Goal: Transaction & Acquisition: Obtain resource

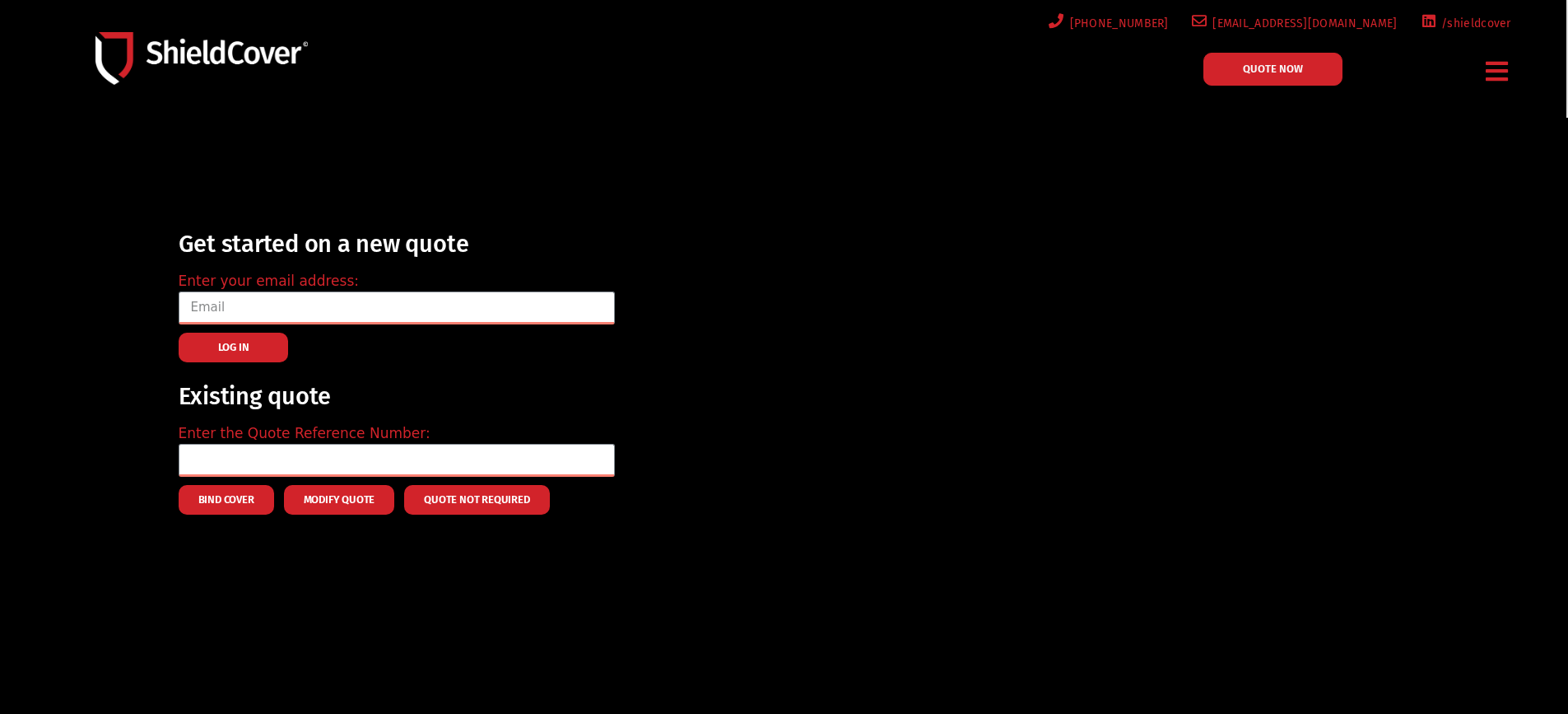
click at [1274, 77] on link "QUOTE NOW" at bounding box center [1273, 69] width 139 height 33
click at [240, 306] on input "email" at bounding box center [397, 307] width 437 height 33
type input "wendy.yeung@midlandinsurance.com.au"
click at [214, 346] on button "LOG IN" at bounding box center [234, 347] width 110 height 30
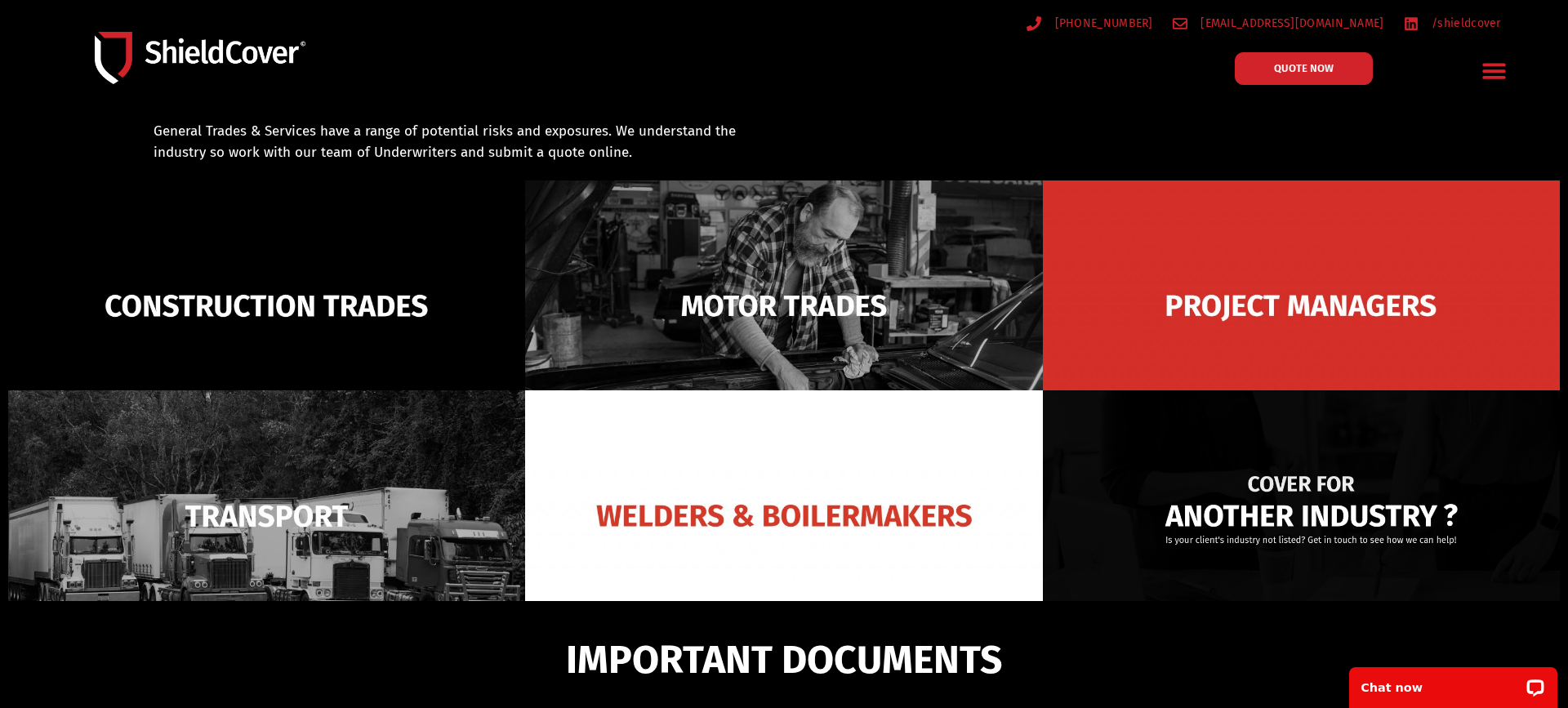
click at [1278, 505] on img at bounding box center [1301, 515] width 517 height 251
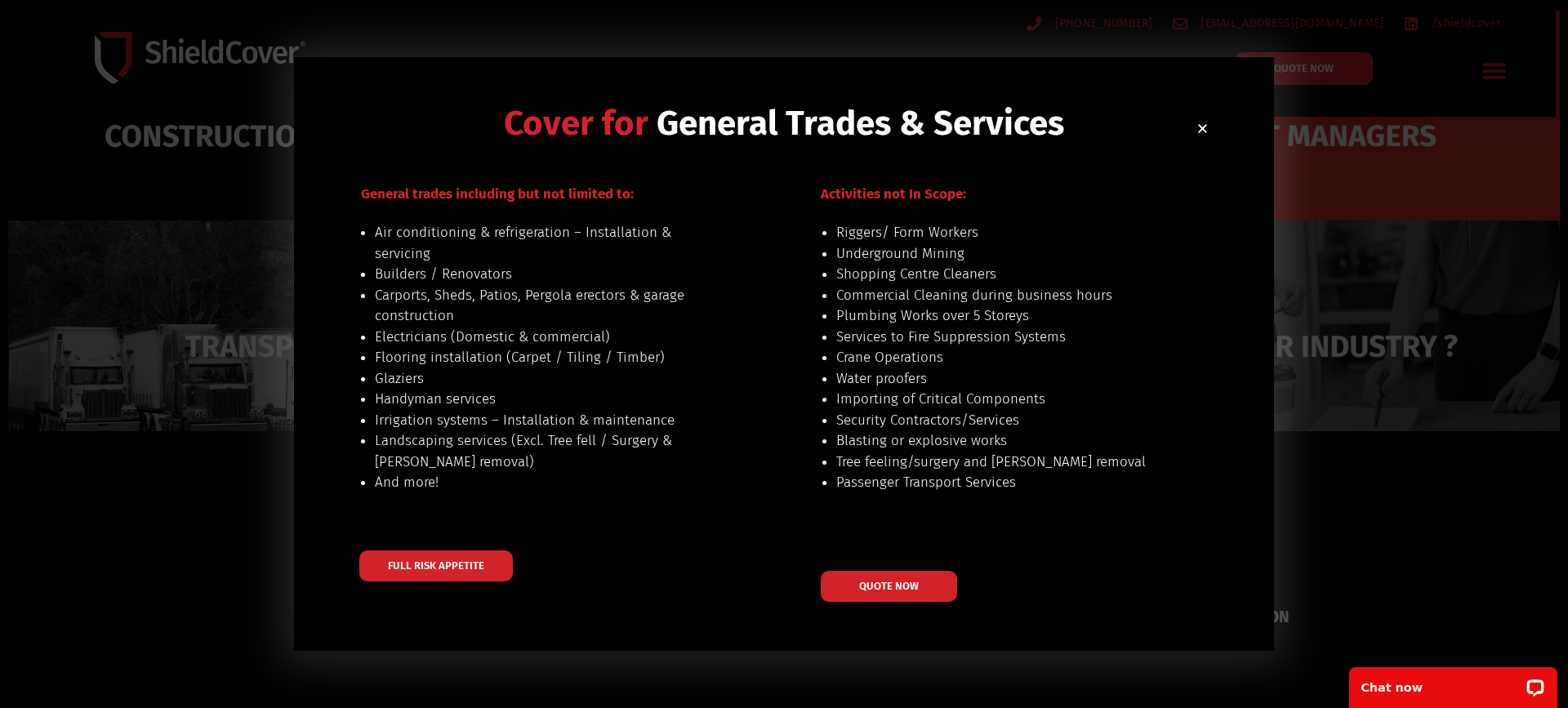
scroll to position [298, 0]
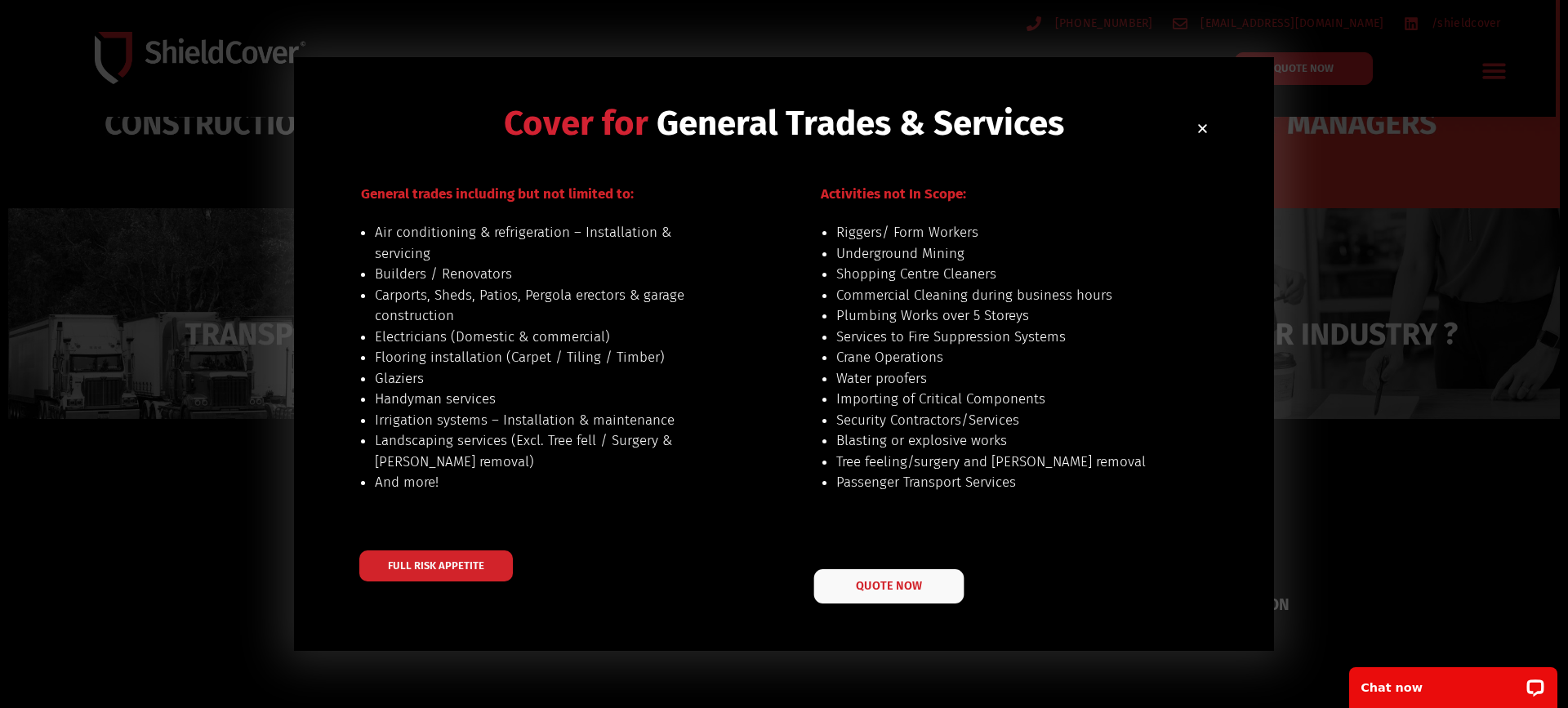
click at [894, 591] on span "QUOTE NOW" at bounding box center [888, 585] width 65 height 12
